Goal: Transaction & Acquisition: Purchase product/service

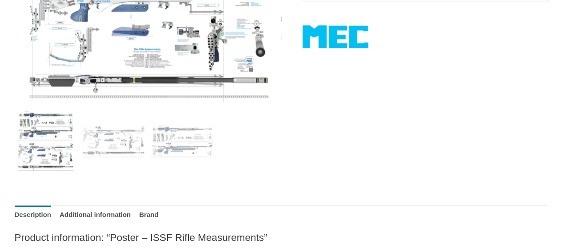
scroll to position [303, 0]
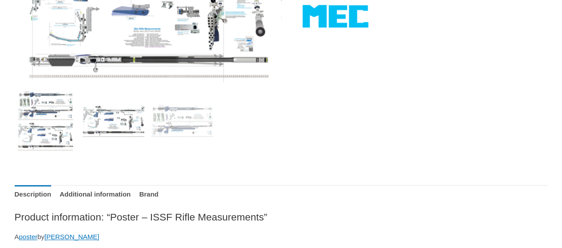
click at [119, 121] on img at bounding box center [114, 121] width 62 height 62
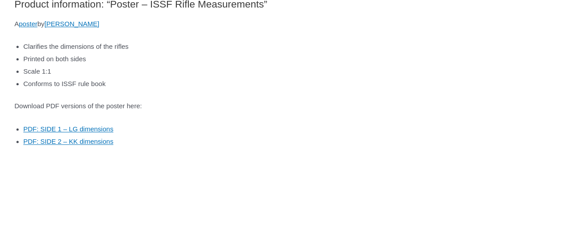
scroll to position [554, 0]
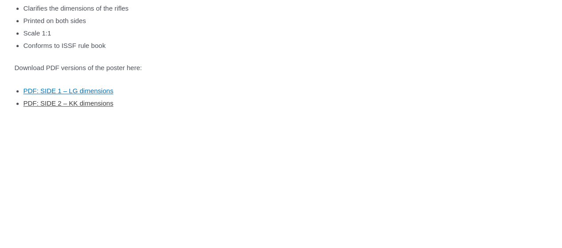
click at [102, 106] on link "PDF: SIDE 2 – KK dimensions" at bounding box center [69, 103] width 90 height 8
click at [86, 90] on link "PDF: SIDE 1 – LG dimensions" at bounding box center [69, 91] width 90 height 8
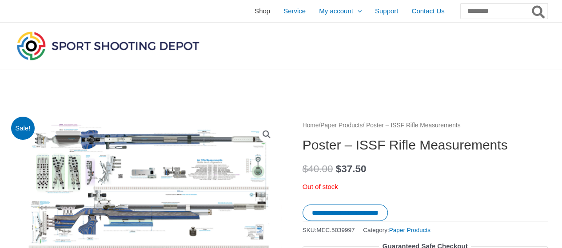
click at [254, 10] on span "Shop" at bounding box center [262, 11] width 16 height 22
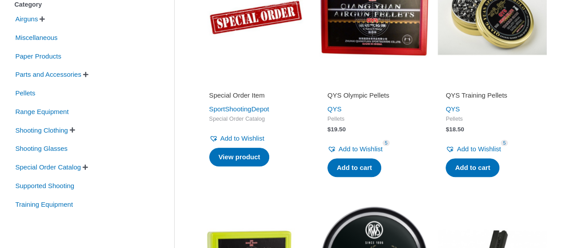
scroll to position [202, 0]
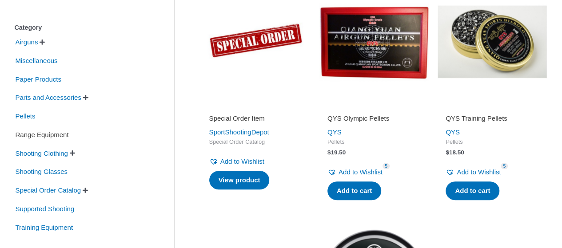
click at [27, 135] on span "Range Equipment" at bounding box center [42, 134] width 55 height 15
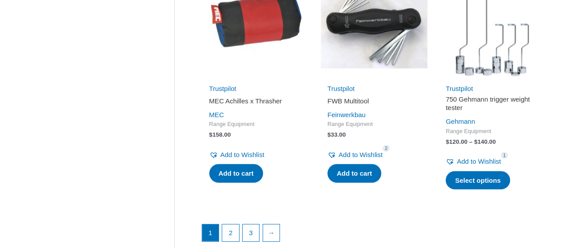
scroll to position [1249, 0]
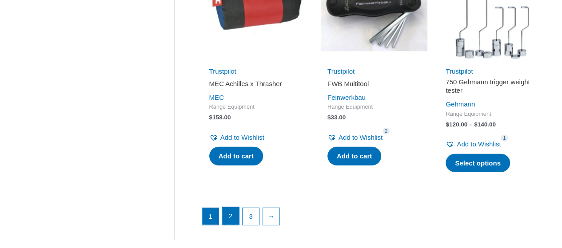
click at [233, 216] on link "2" at bounding box center [230, 216] width 17 height 18
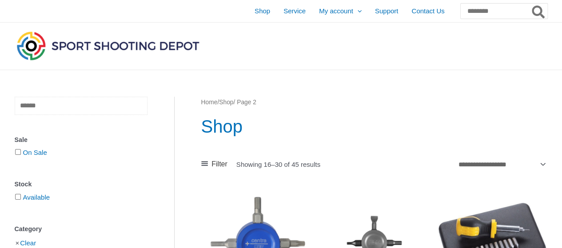
click at [100, 109] on input "text" at bounding box center [81, 106] width 133 height 18
type input "*****"
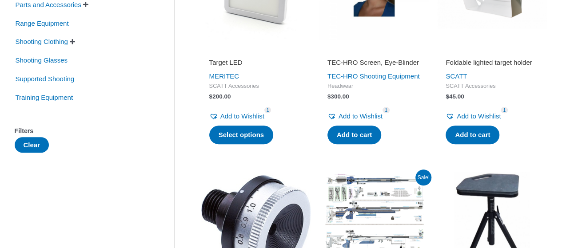
scroll to position [168, 0]
